Goal: Transaction & Acquisition: Book appointment/travel/reservation

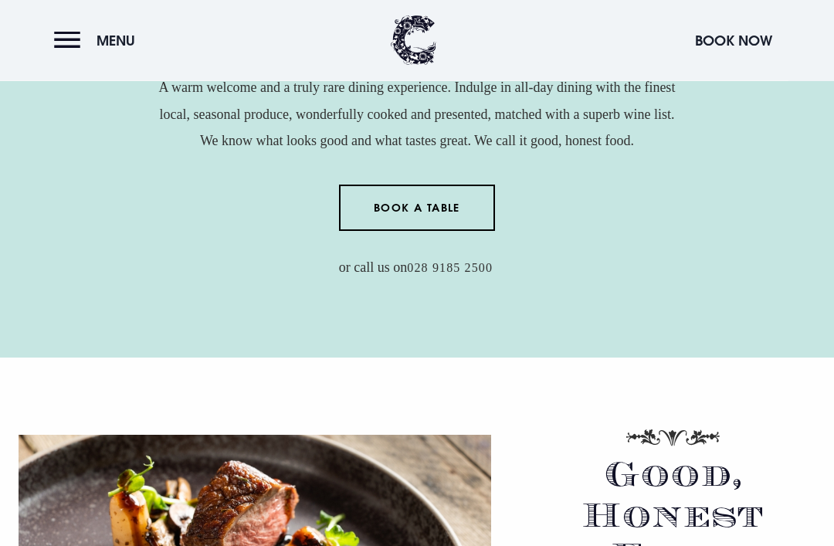
scroll to position [656, 0]
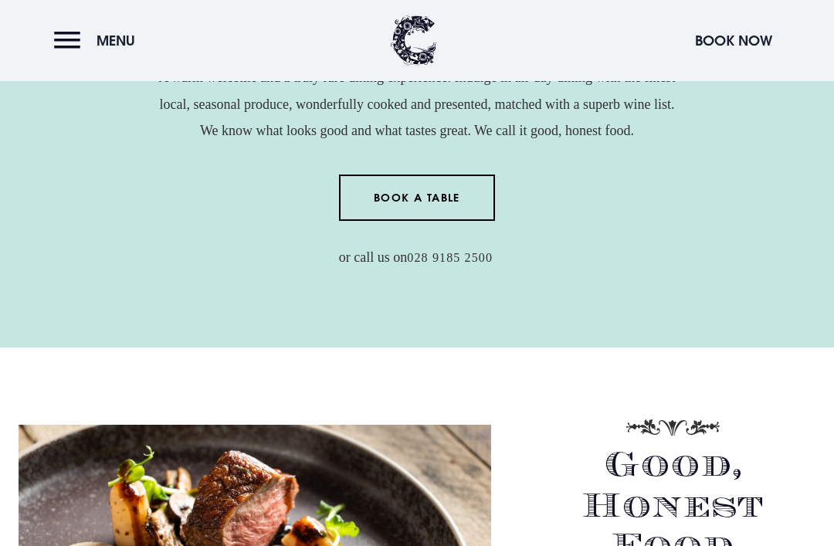
click at [418, 221] on link "Book a Table" at bounding box center [417, 197] width 157 height 46
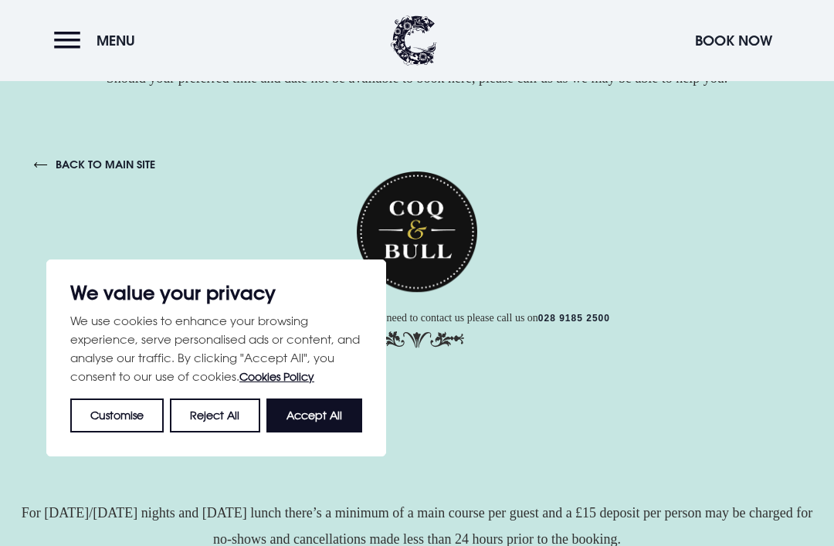
click at [327, 414] on button "Accept All" at bounding box center [314, 415] width 96 height 34
checkbox input "true"
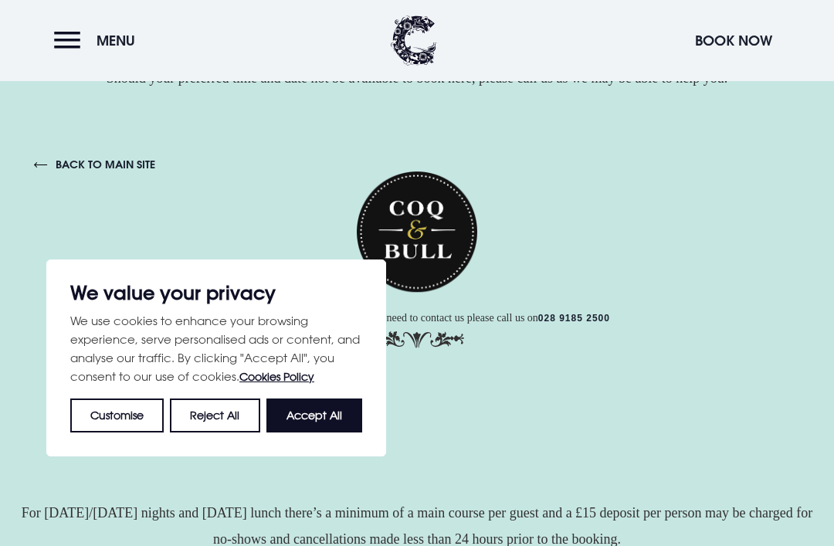
checkbox input "true"
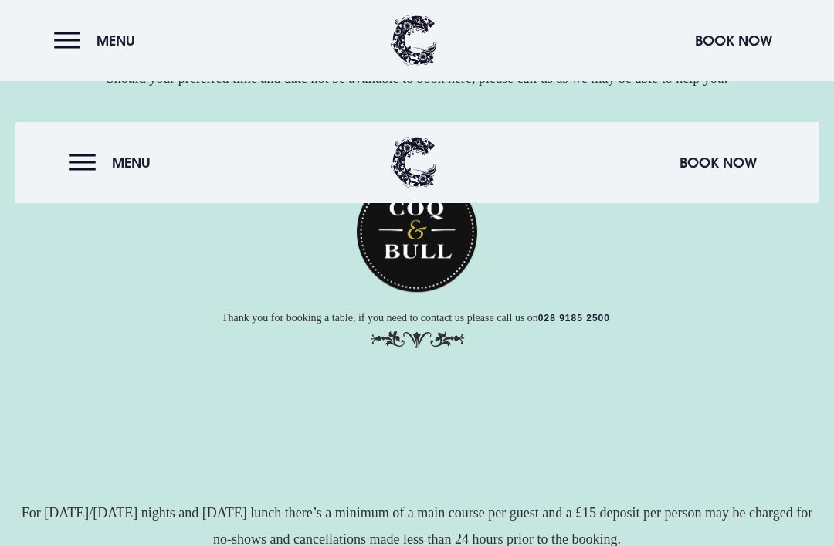
scroll to position [233, 0]
